Goal: Navigation & Orientation: Find specific page/section

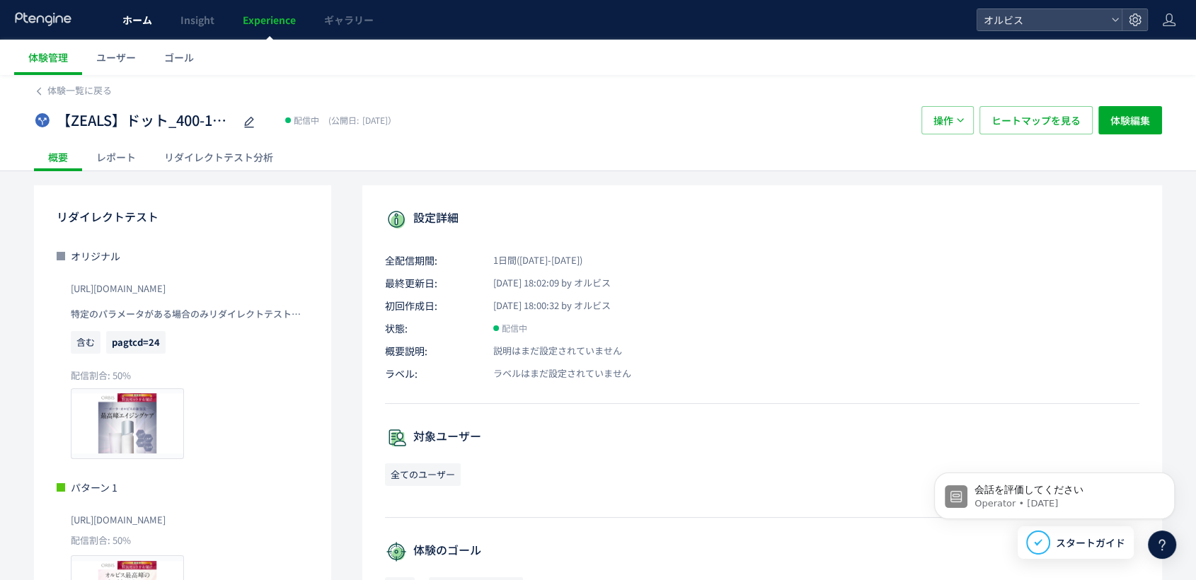
click at [139, 29] on link "ホーム" at bounding box center [137, 20] width 58 height 40
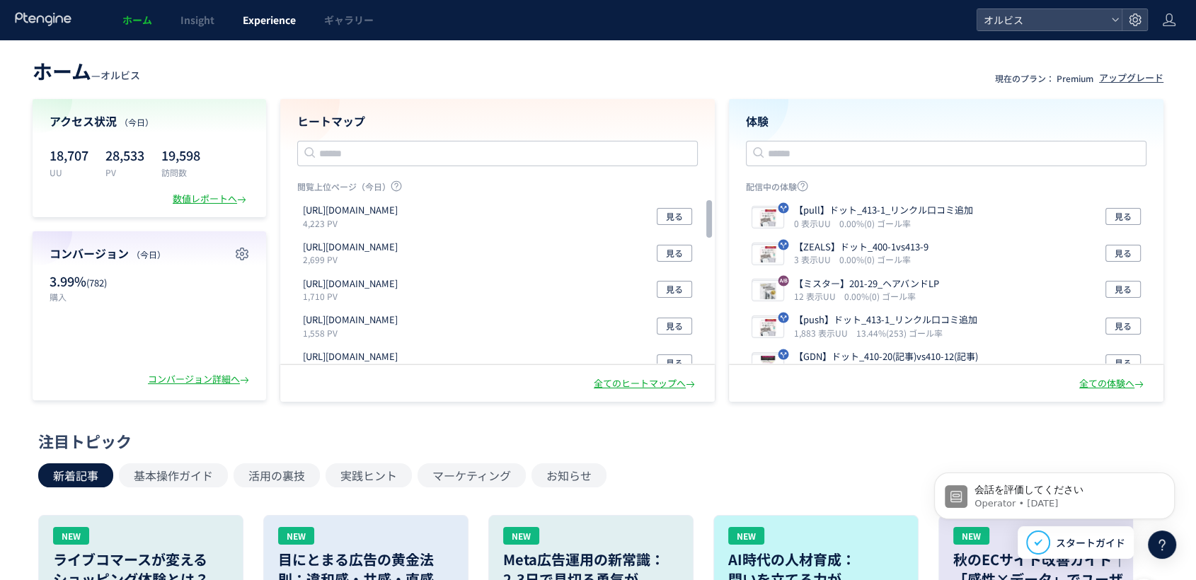
click at [281, 30] on link "Experience" at bounding box center [269, 20] width 81 height 40
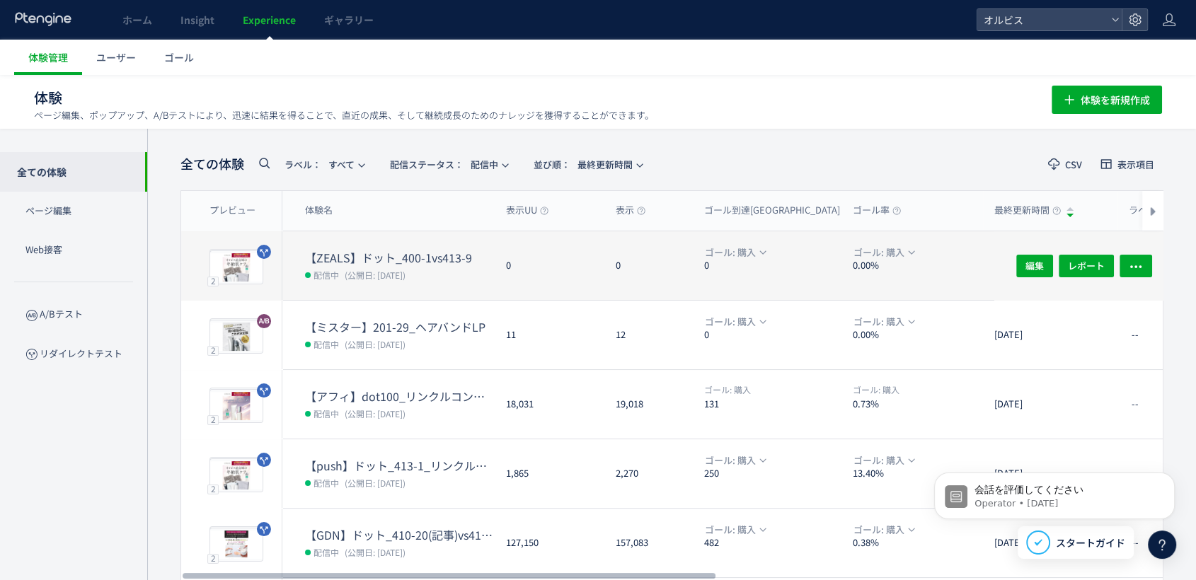
click at [345, 251] on dt "【ZEALS】ドット_400-1vs413-9" at bounding box center [400, 258] width 190 height 16
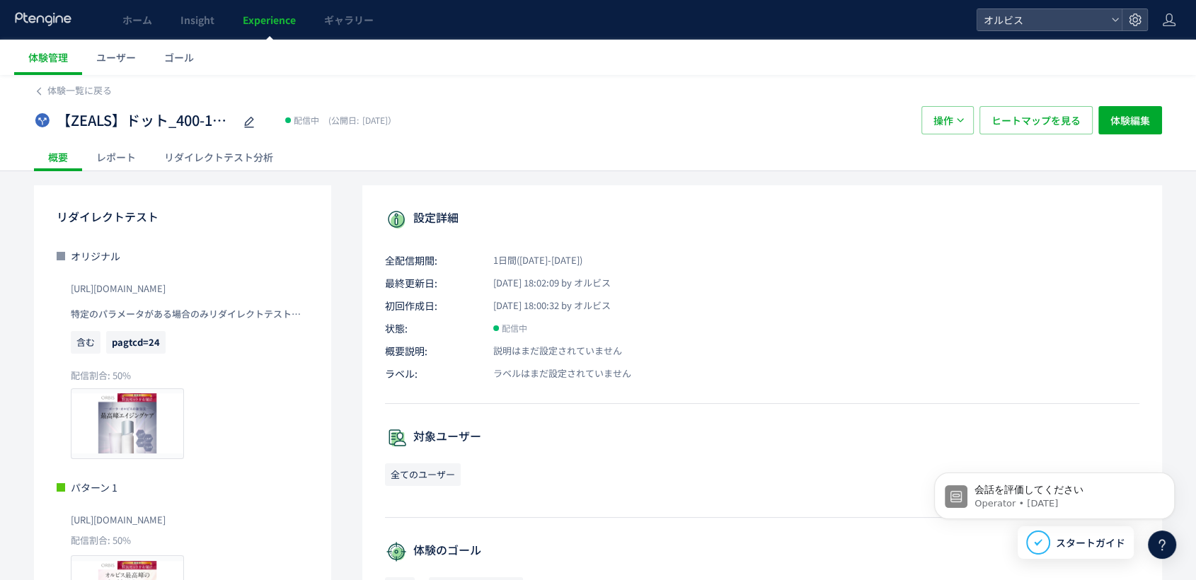
click at [246, 171] on div "体験一覧に戻る 【ZEALS】ドット_400-1vs413-9 配信中 (公開日: [DATE]） 操作 ヒートマップを見る 体験編集 概要 レポート リダイ…" at bounding box center [598, 506] width 1196 height 863
click at [238, 157] on div "リダイレクトテスト分析" at bounding box center [218, 157] width 137 height 28
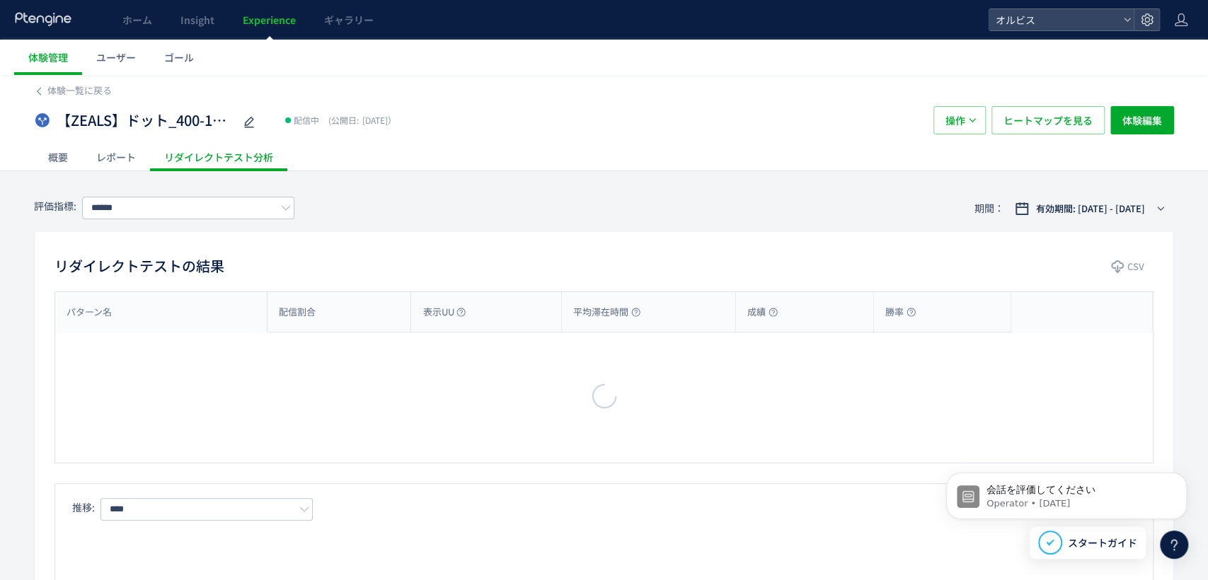
type input "**"
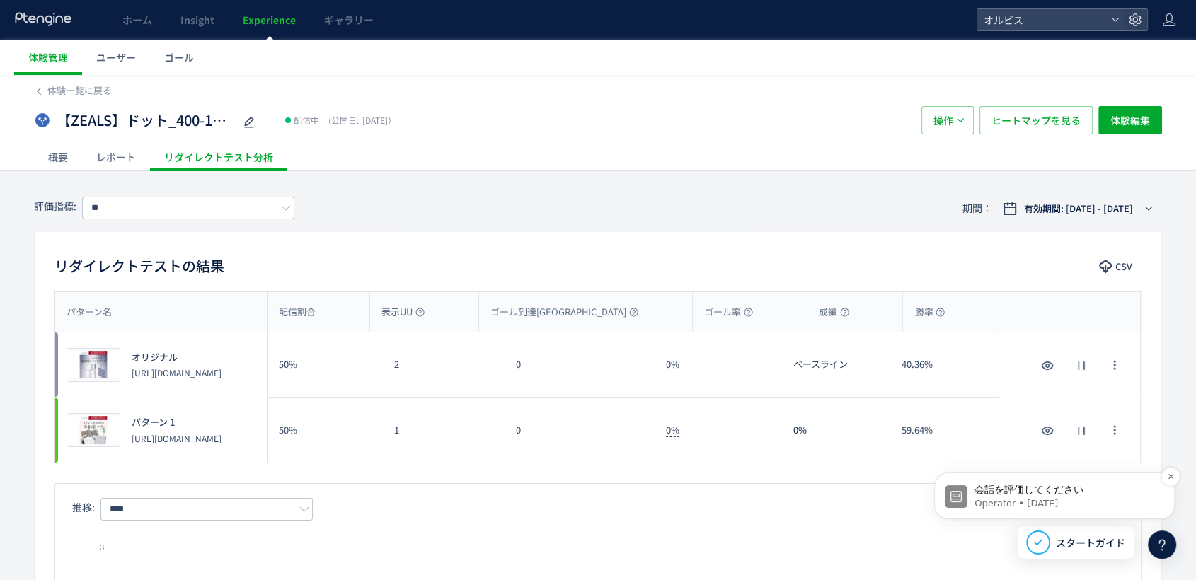
click at [990, 485] on p "会話を評価してください" at bounding box center [1065, 490] width 183 height 14
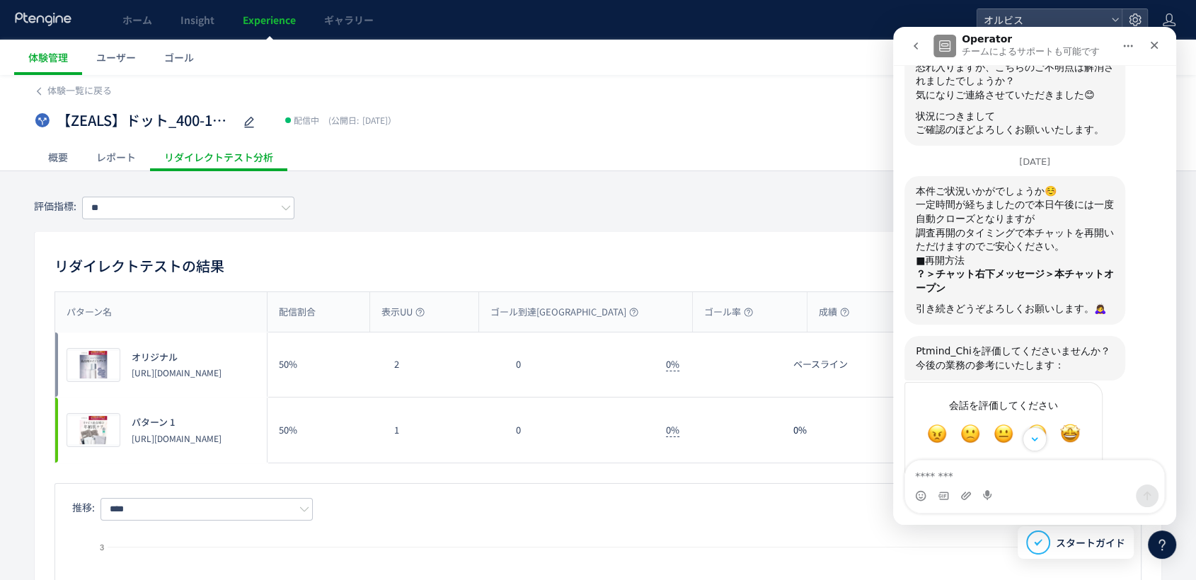
scroll to position [914, 0]
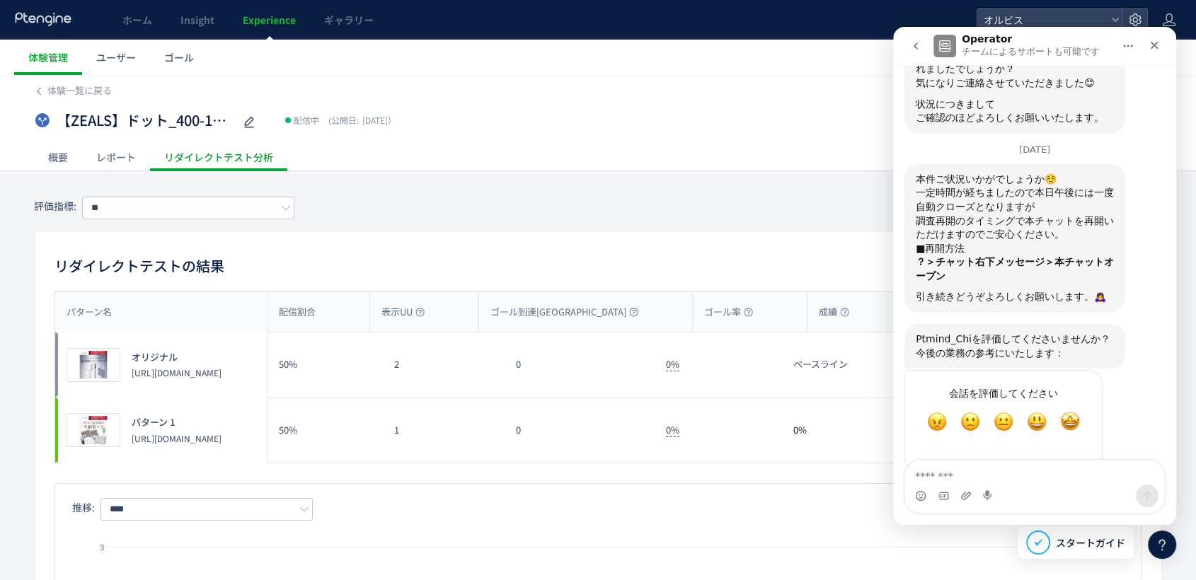
click at [762, 144] on div "概要 レポート リダイレクトテスト分析" at bounding box center [598, 157] width 1128 height 28
click at [1150, 50] on icon "クローズ" at bounding box center [1154, 45] width 11 height 11
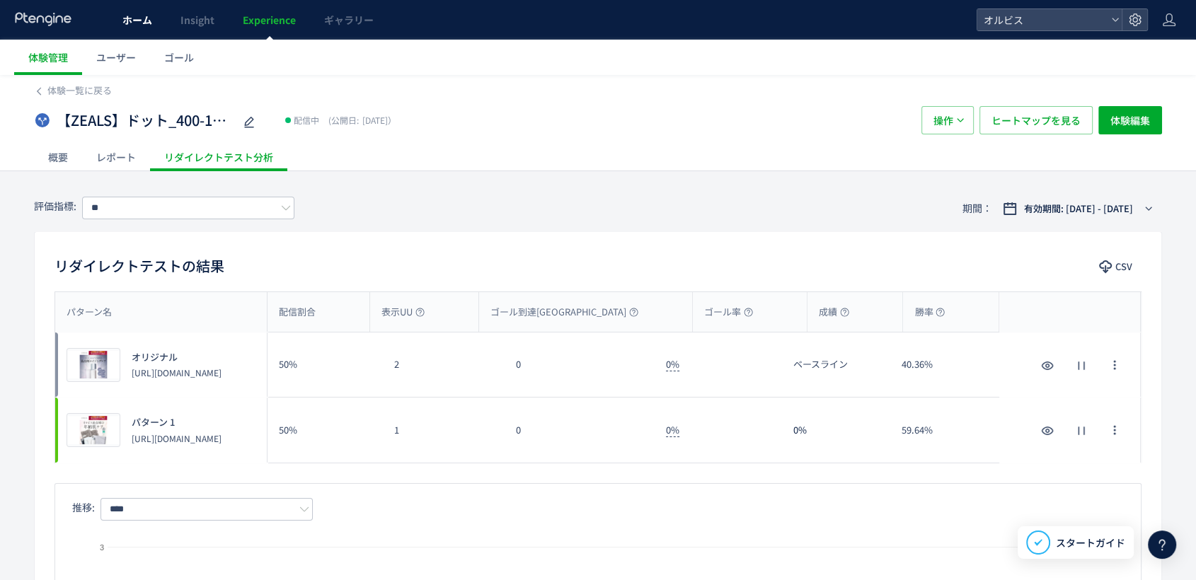
click at [126, 28] on link "ホーム" at bounding box center [137, 20] width 58 height 40
